Goal: Task Accomplishment & Management: Manage account settings

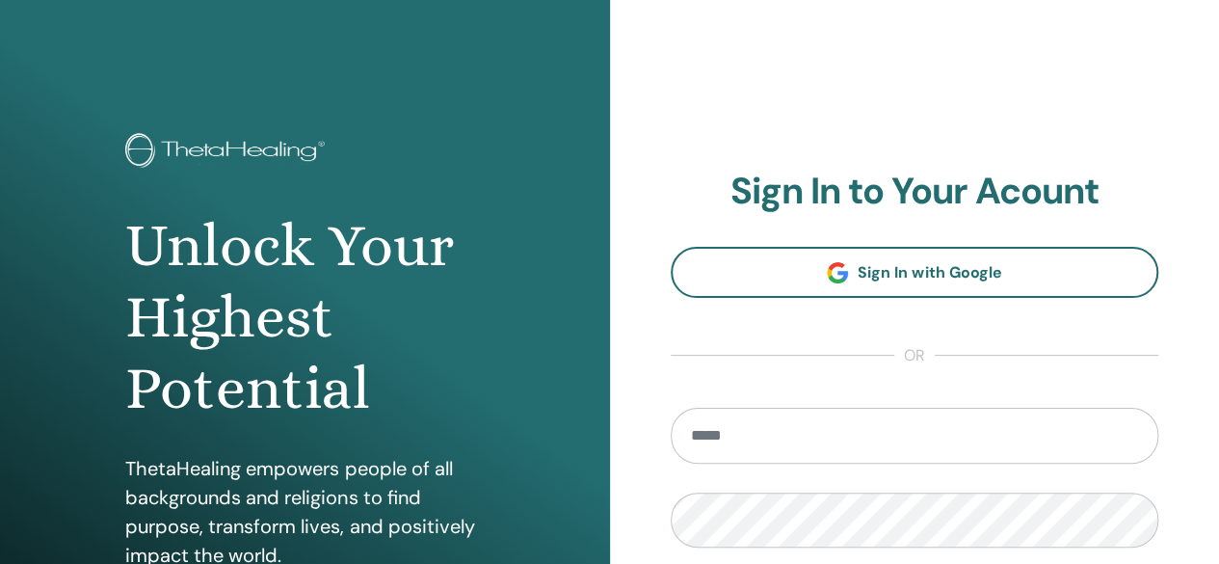
click at [720, 447] on input "email" at bounding box center [914, 435] width 488 height 56
type input "**********"
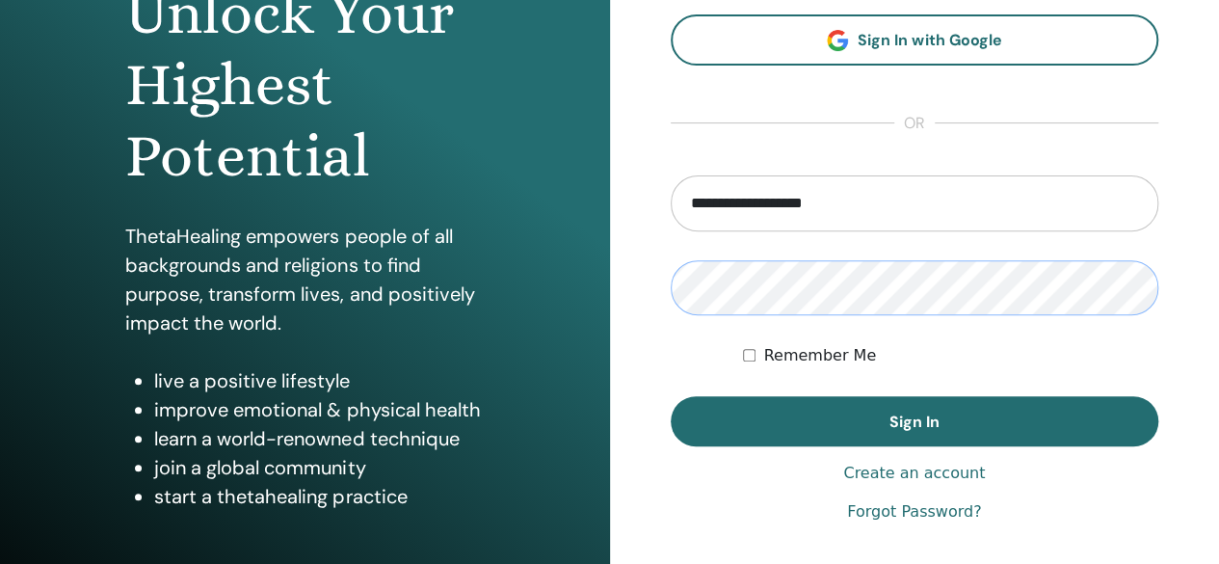
scroll to position [258, 0]
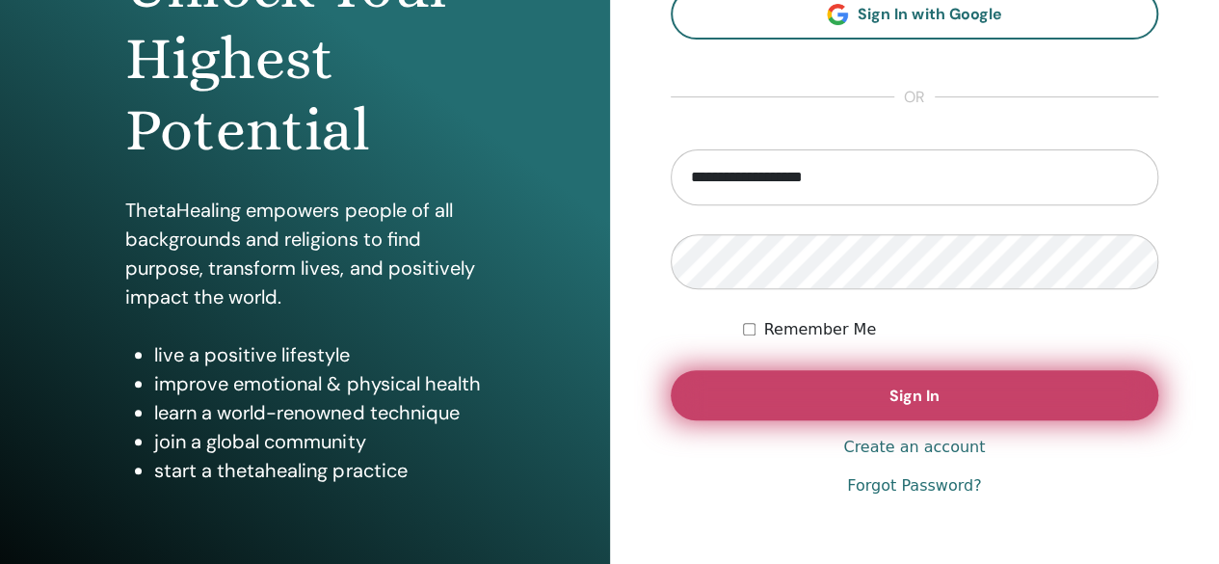
click at [920, 407] on button "Sign In" at bounding box center [914, 395] width 488 height 50
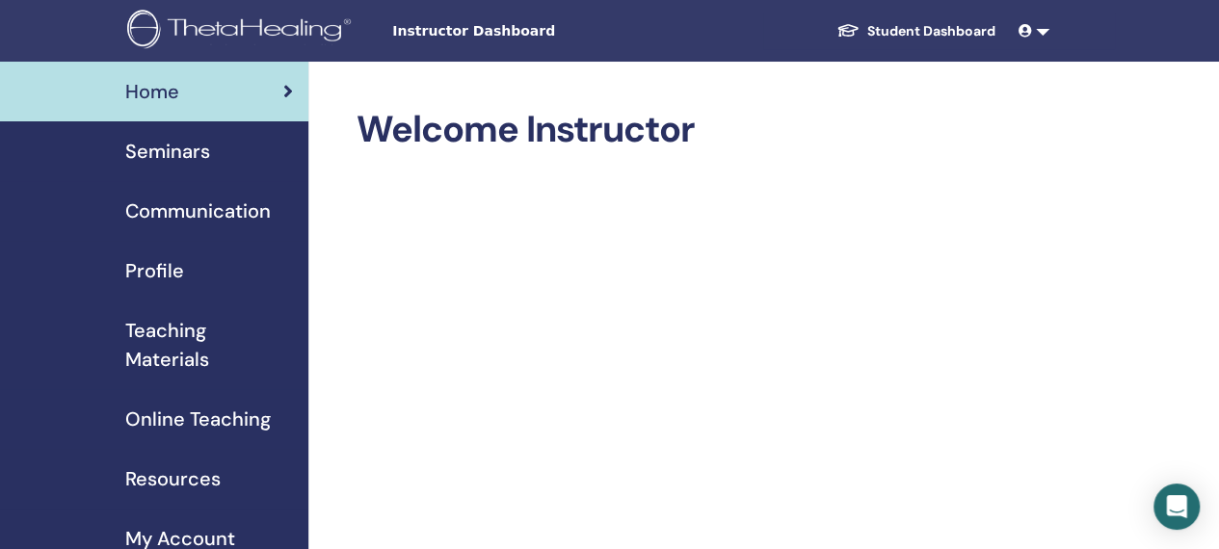
click at [176, 148] on span "Seminars" at bounding box center [167, 151] width 85 height 29
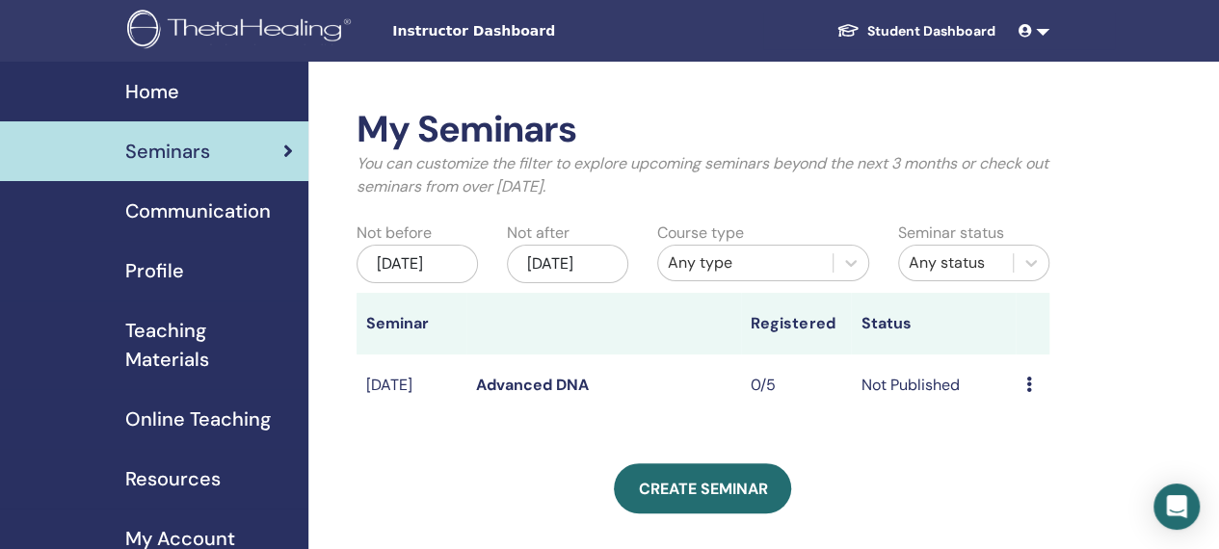
click at [1027, 392] on icon at bounding box center [1028, 384] width 6 height 15
click at [1017, 447] on link "Edit" at bounding box center [1017, 444] width 28 height 20
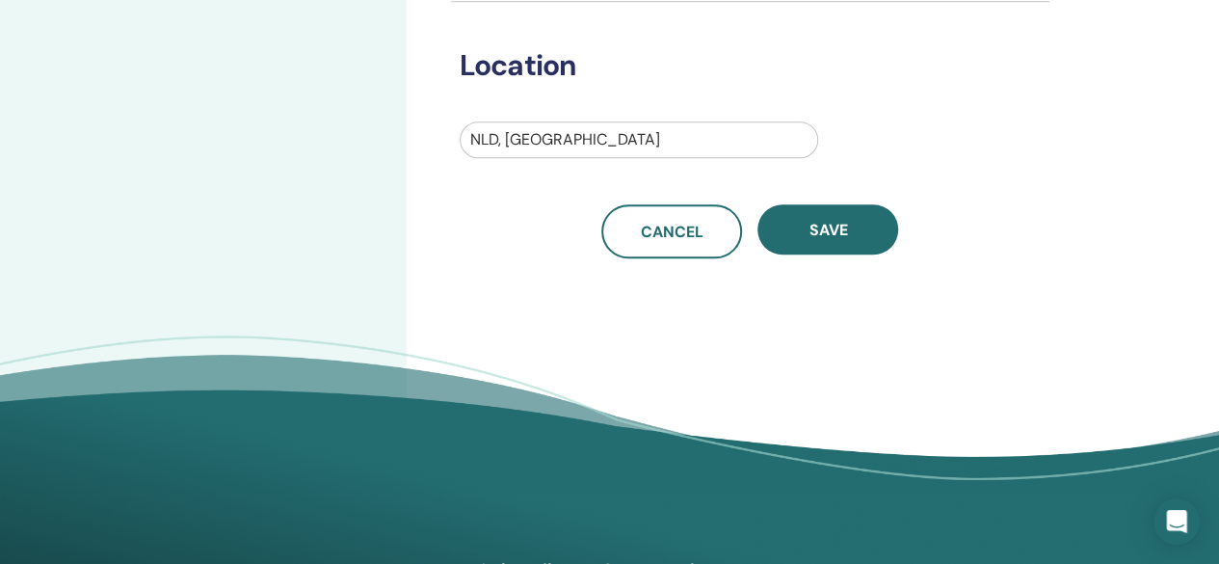
scroll to position [672, 0]
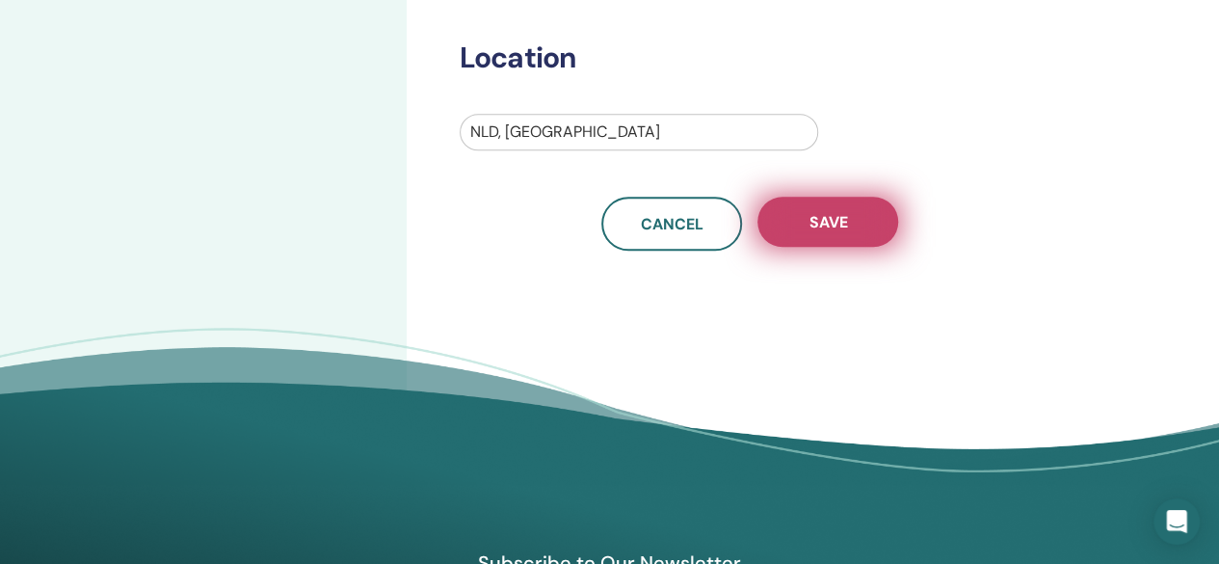
click at [830, 229] on span "Save" at bounding box center [827, 222] width 39 height 20
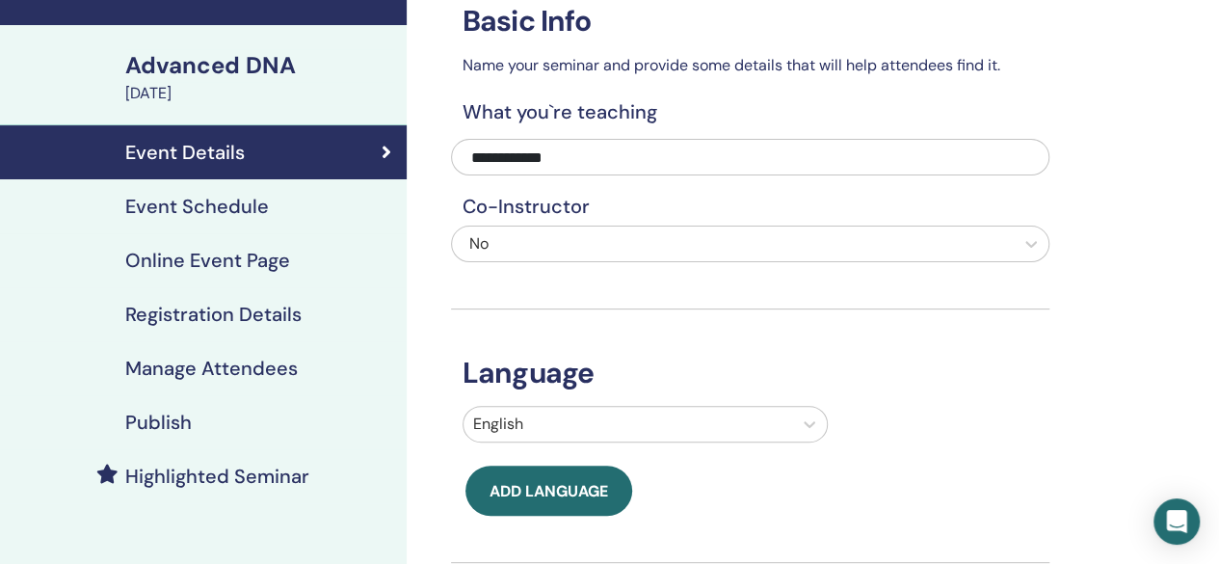
scroll to position [102, 0]
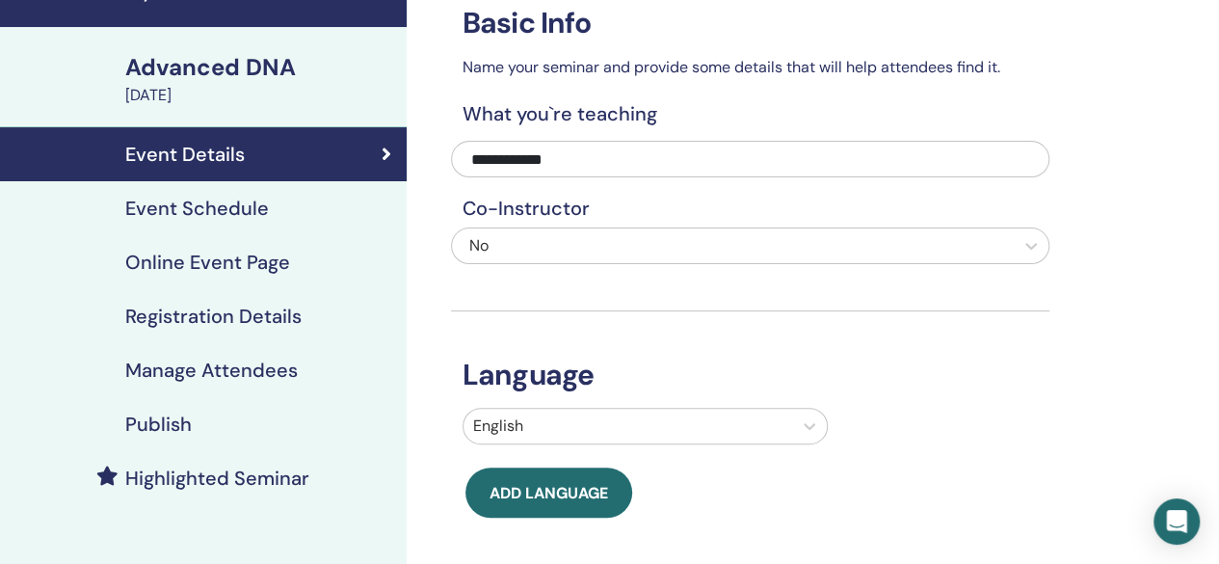
click at [383, 155] on icon at bounding box center [386, 153] width 10 height 19
click at [227, 317] on h4 "Registration Details" at bounding box center [213, 315] width 176 height 23
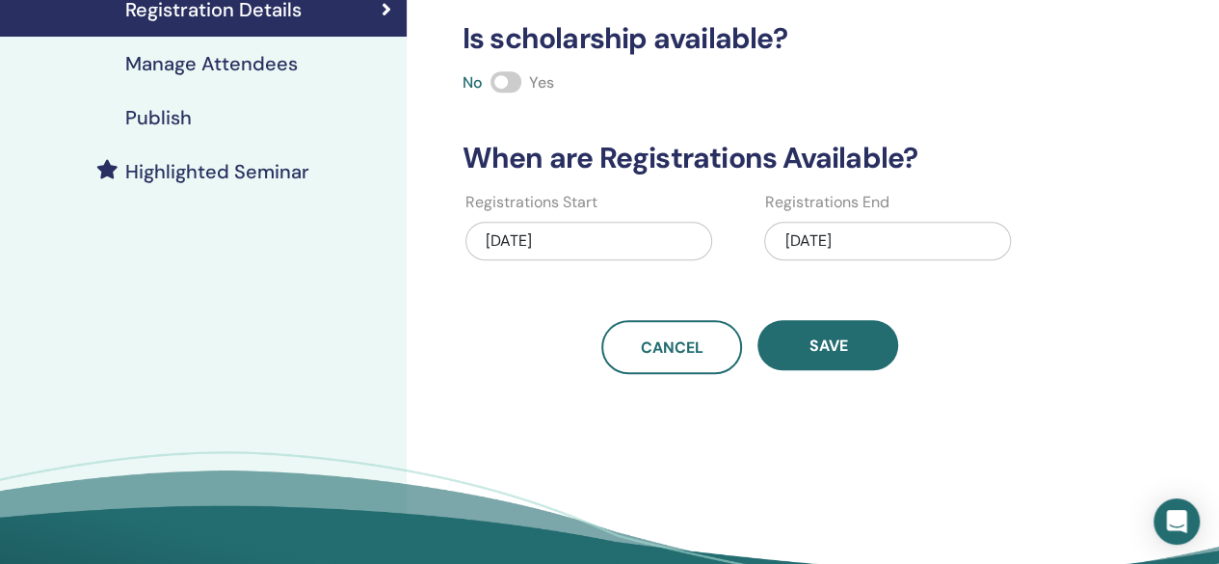
scroll to position [448, 0]
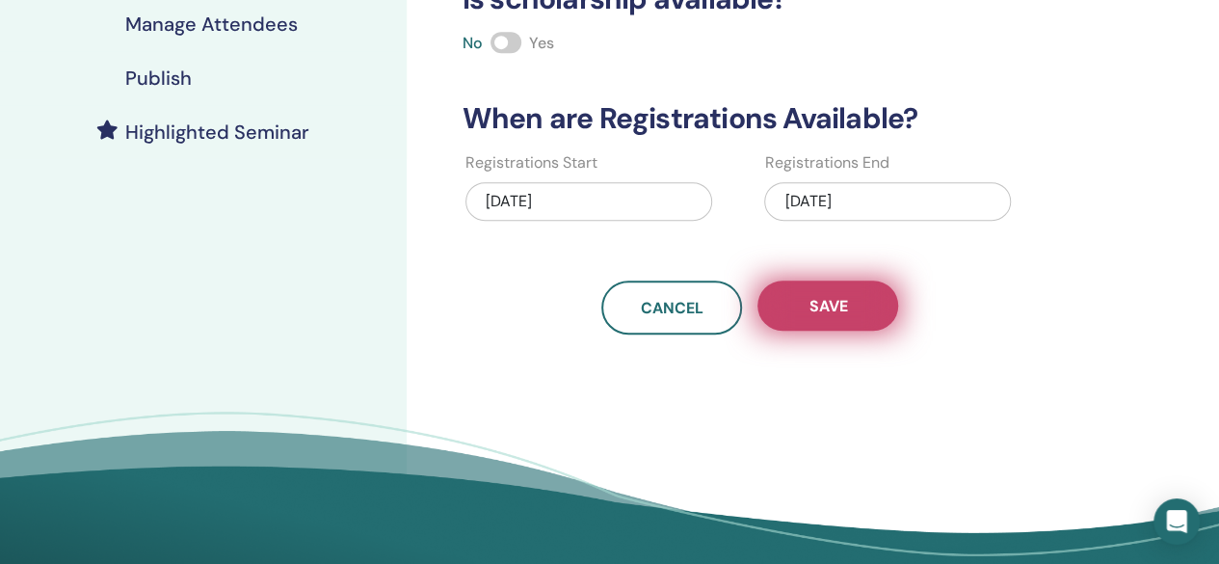
click at [830, 302] on span "Save" at bounding box center [827, 306] width 39 height 20
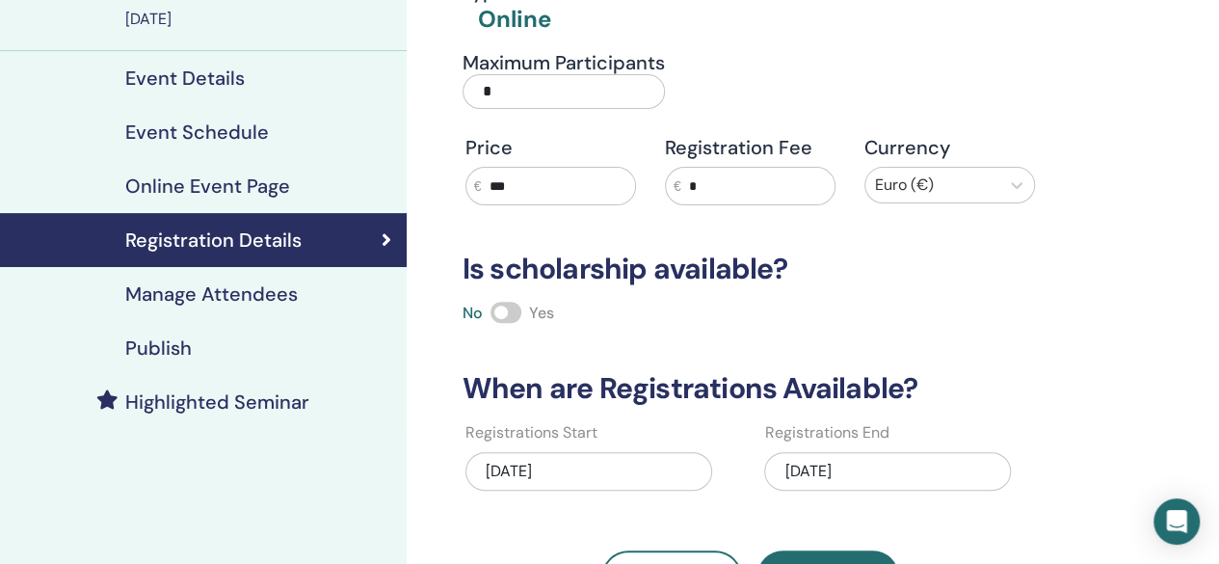
scroll to position [176, 0]
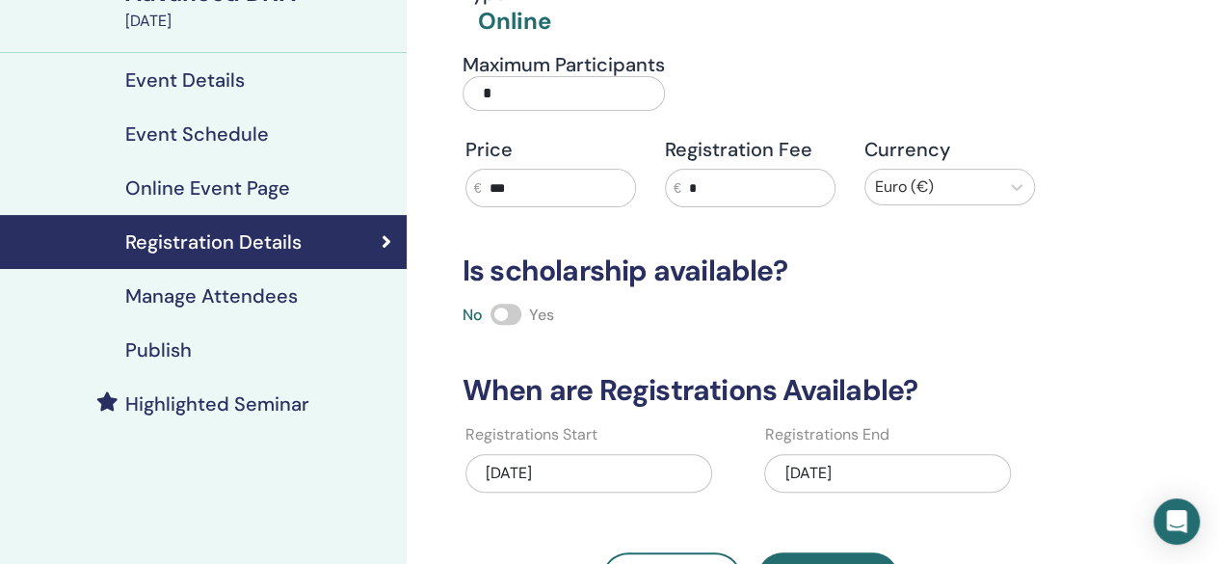
click at [291, 296] on h4 "Manage Attendees" at bounding box center [211, 295] width 172 height 23
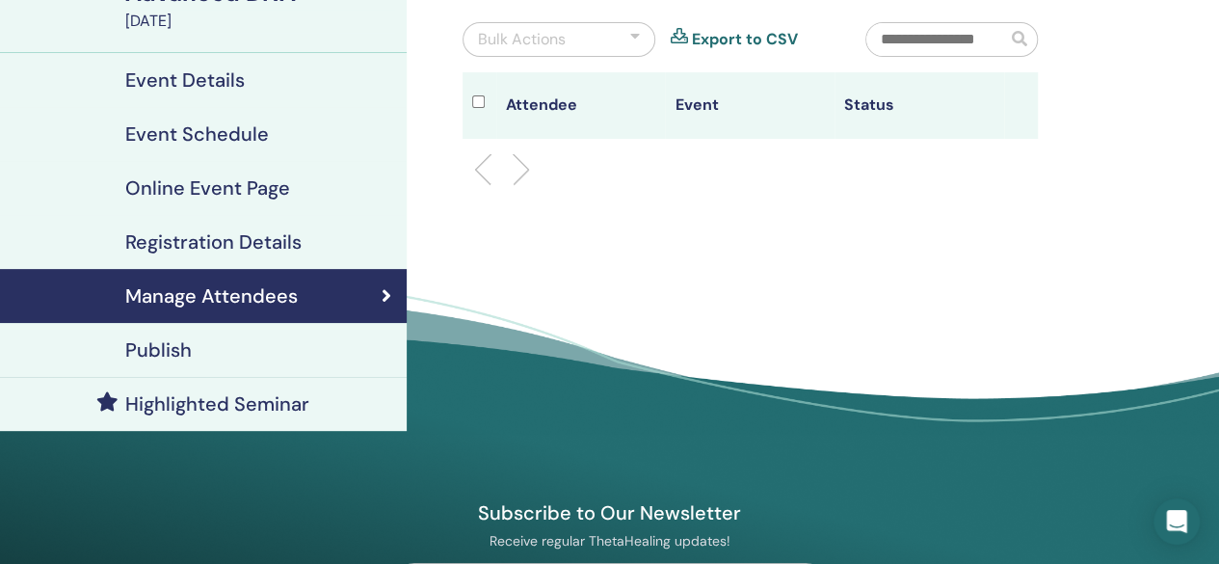
click at [170, 347] on h4 "Publish" at bounding box center [158, 349] width 66 height 23
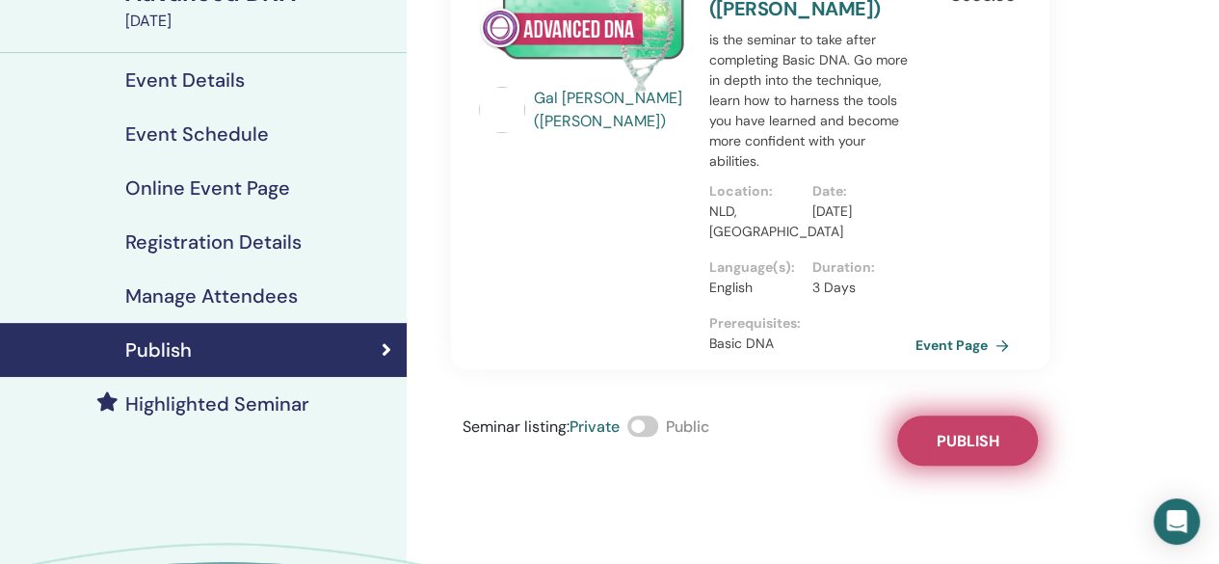
click at [934, 415] on button "Publish" at bounding box center [967, 440] width 141 height 50
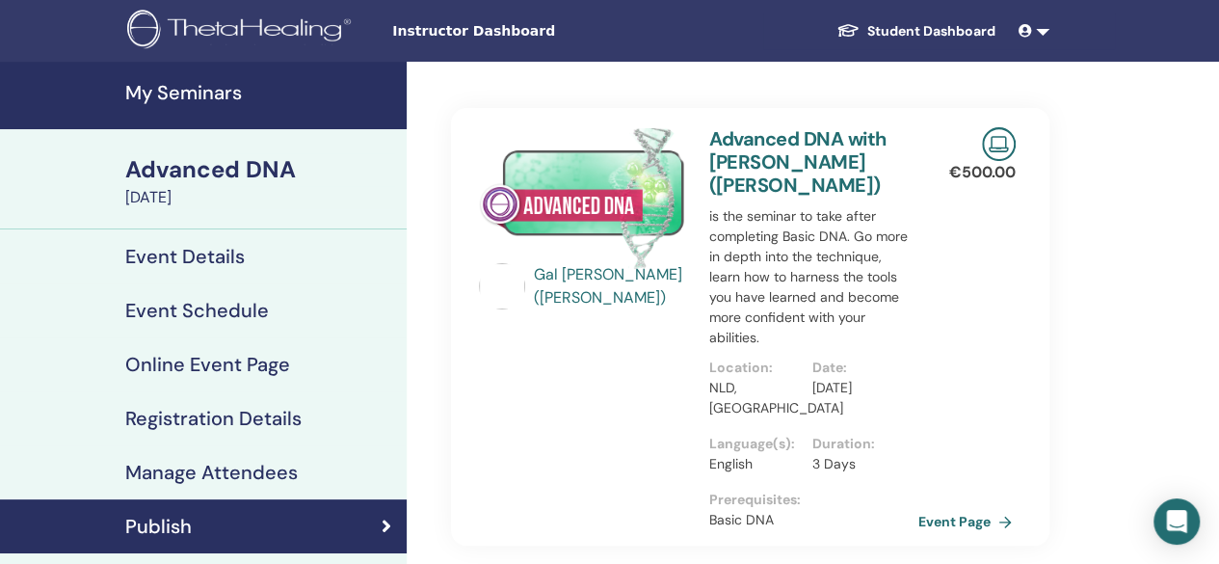
click at [984, 507] on link "Event Page" at bounding box center [968, 521] width 101 height 29
